Goal: Task Accomplishment & Management: Manage account settings

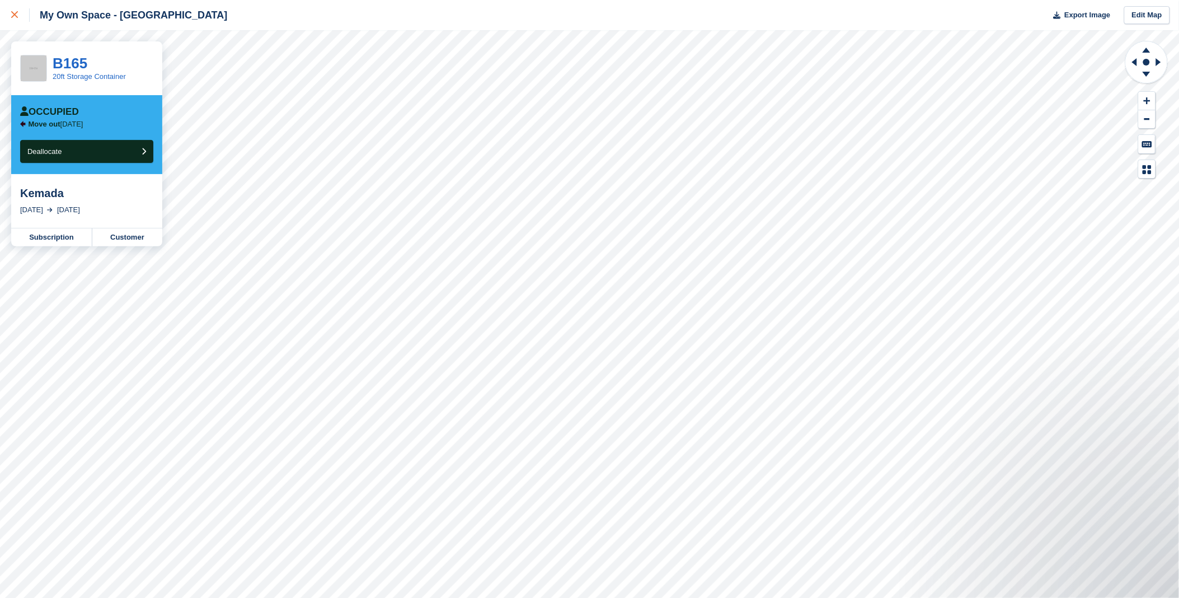
click at [12, 13] on icon at bounding box center [14, 14] width 7 height 7
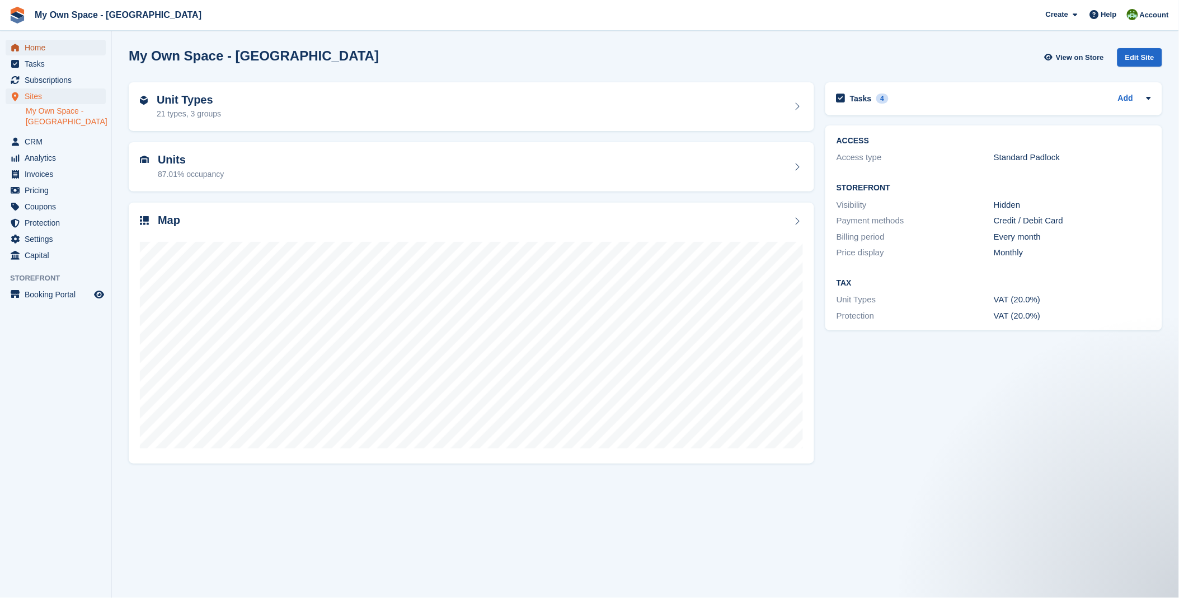
click at [45, 40] on span "Home" at bounding box center [58, 48] width 67 height 16
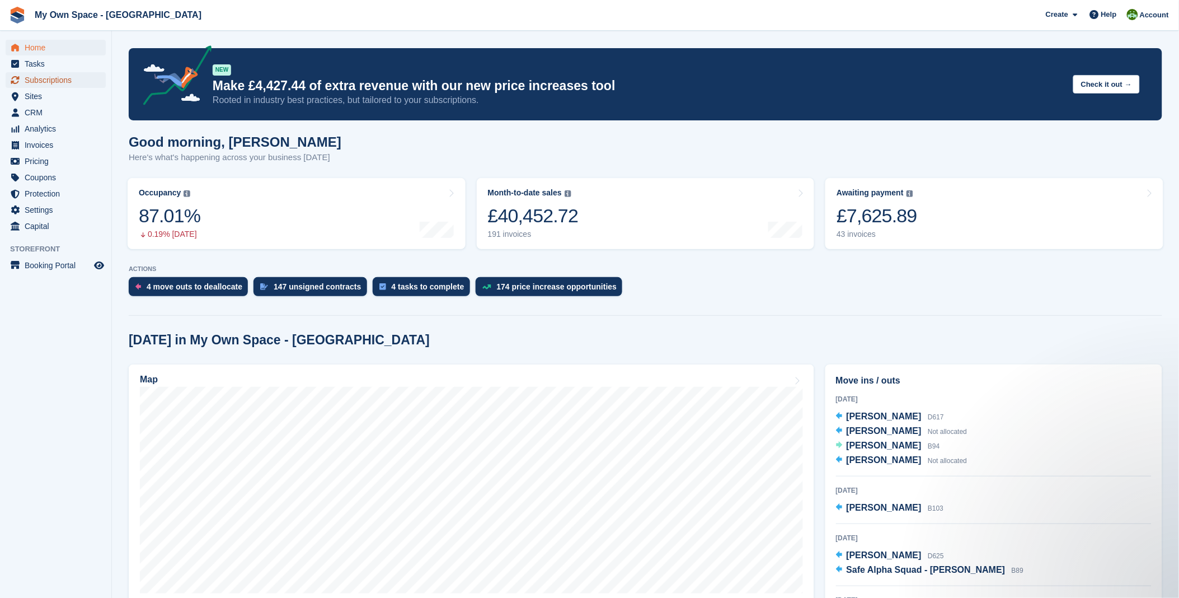
click at [64, 81] on span "Subscriptions" at bounding box center [58, 80] width 67 height 16
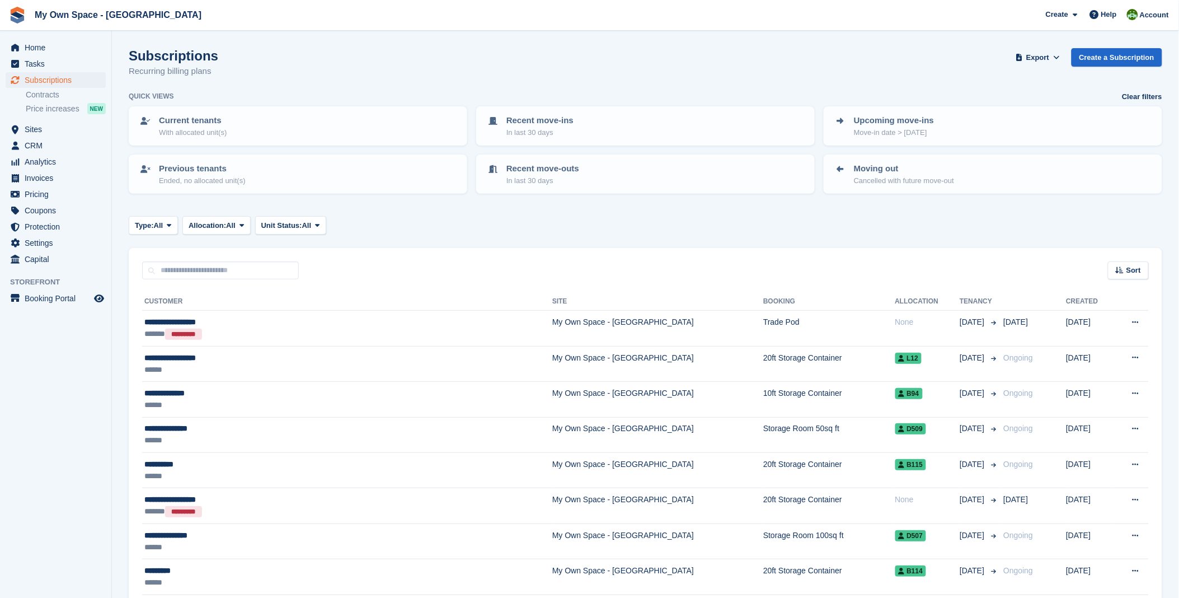
click at [320, 256] on div "Sort Sort by Customer name Date created Move in date Move out date Created (old…" at bounding box center [646, 264] width 1034 height 32
click at [298, 271] on input "text" at bounding box center [220, 270] width 157 height 18
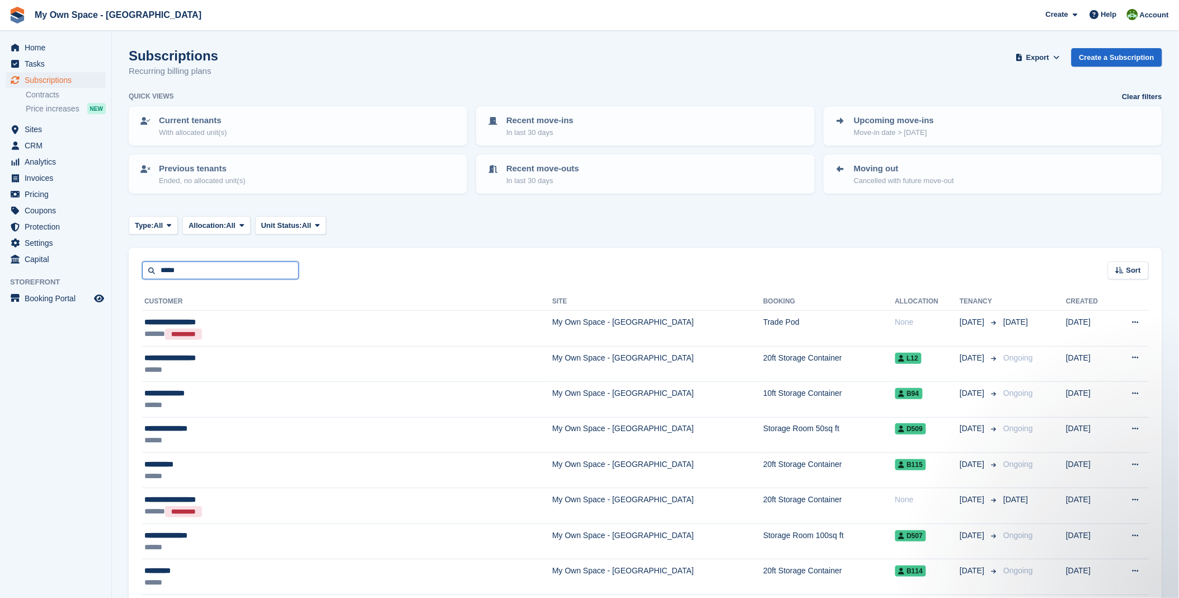
type input "*****"
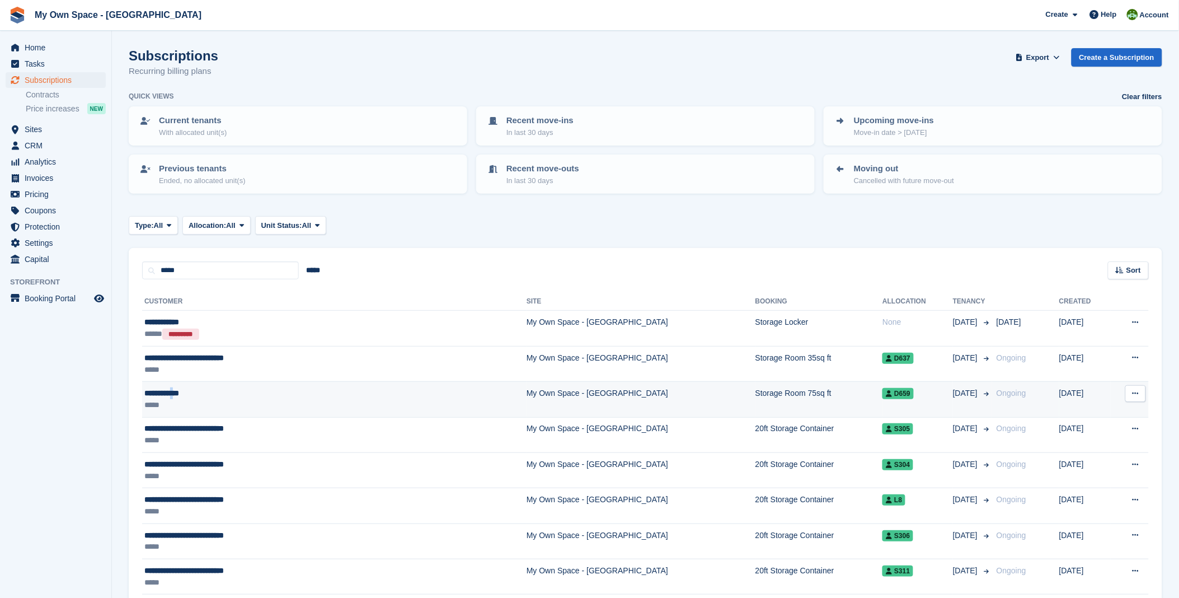
click at [179, 392] on div "**********" at bounding box center [262, 393] width 236 height 12
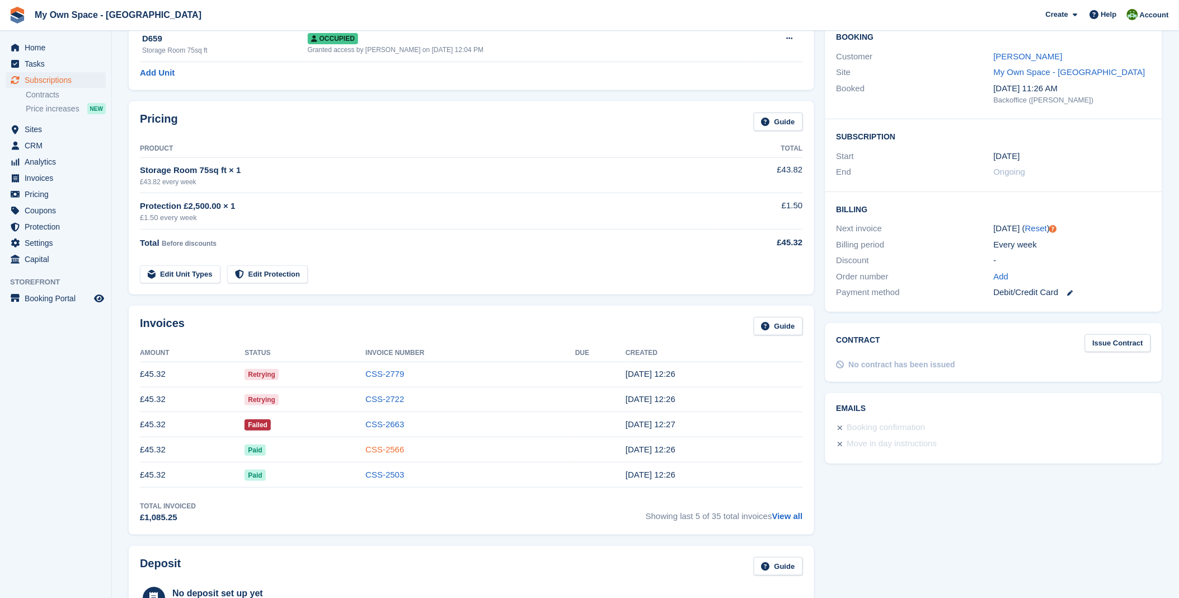
scroll to position [124, 0]
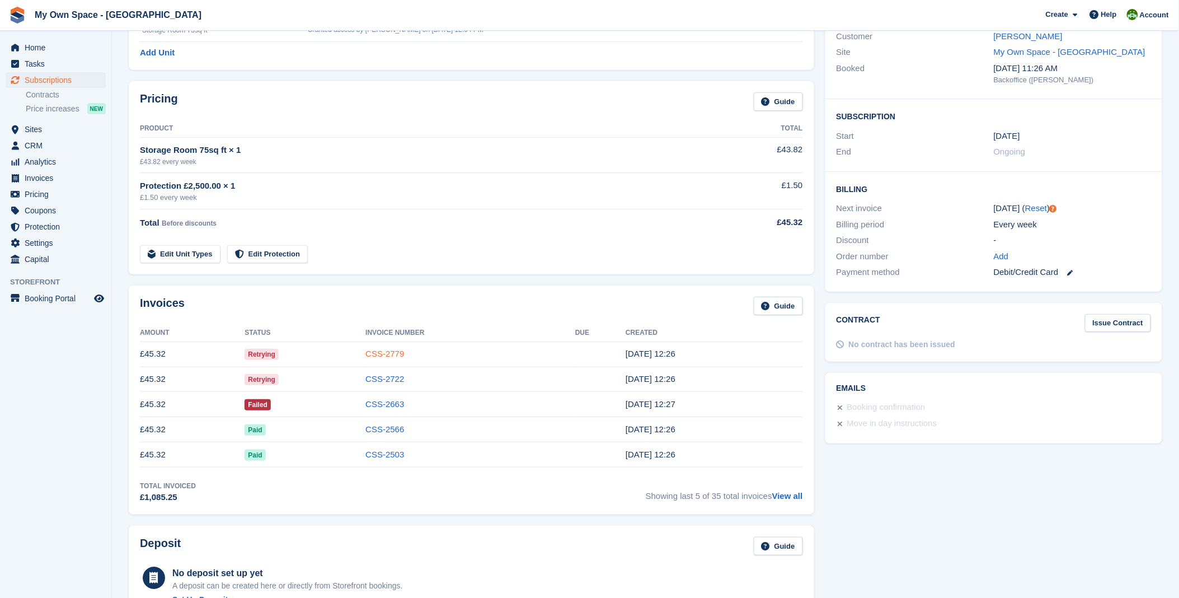
click at [399, 351] on link "CSS-2779" at bounding box center [384, 354] width 39 height 10
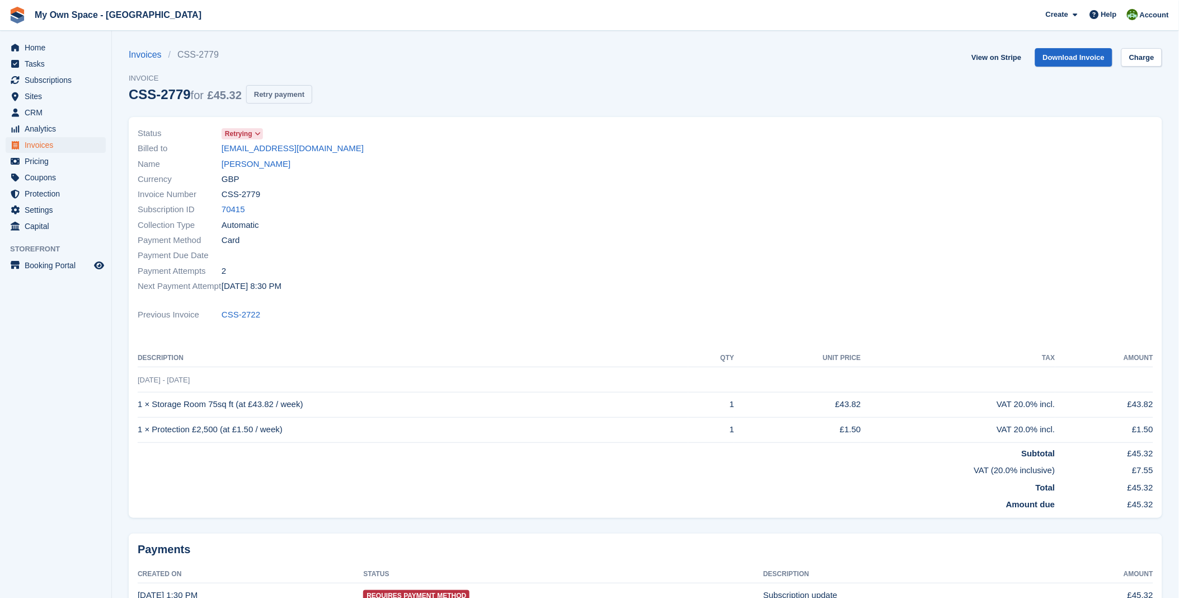
click at [280, 98] on button "Retry payment" at bounding box center [279, 94] width 66 height 18
click at [32, 41] on span "Home" at bounding box center [58, 48] width 67 height 16
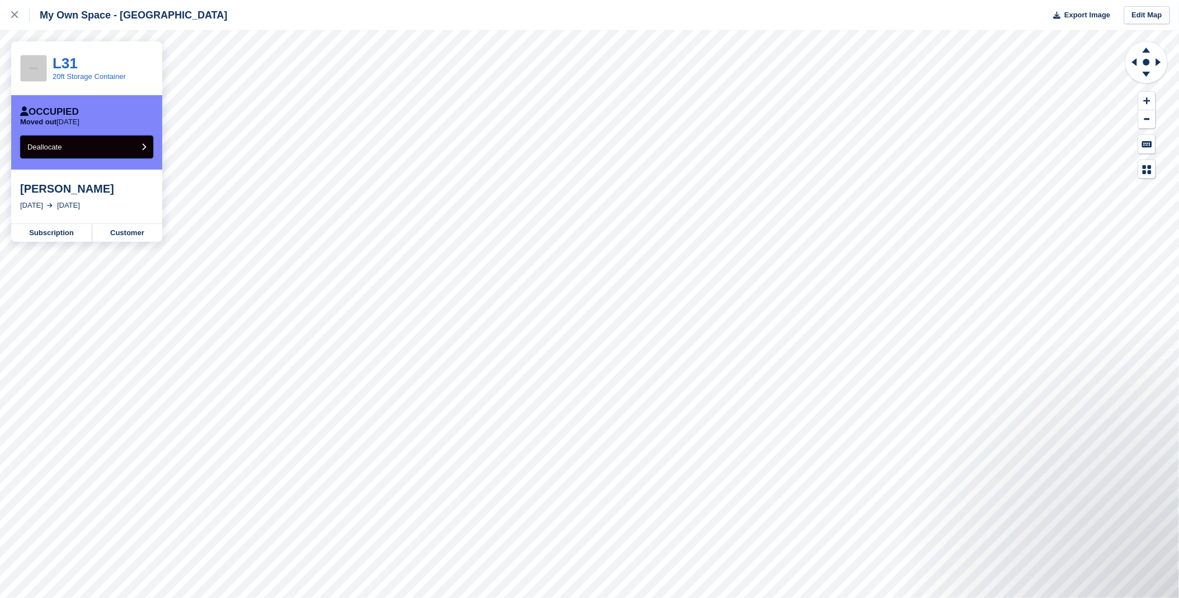
click at [114, 153] on button "Deallocate" at bounding box center [86, 146] width 133 height 23
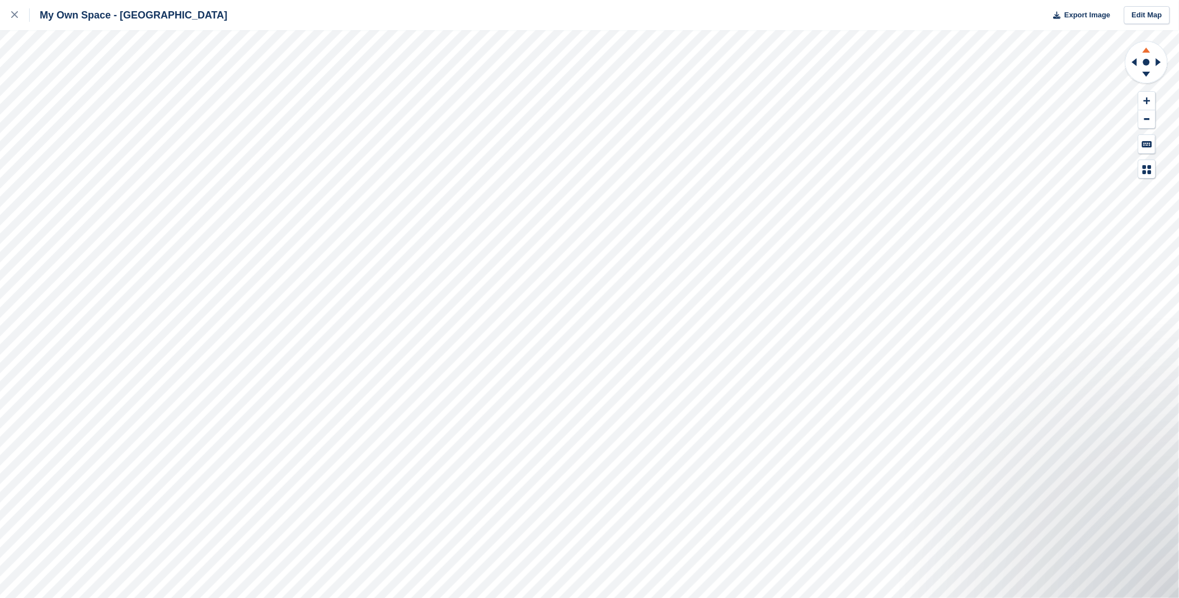
click at [1145, 51] on icon at bounding box center [1147, 50] width 8 height 5
